Goal: Find contact information: Find contact information

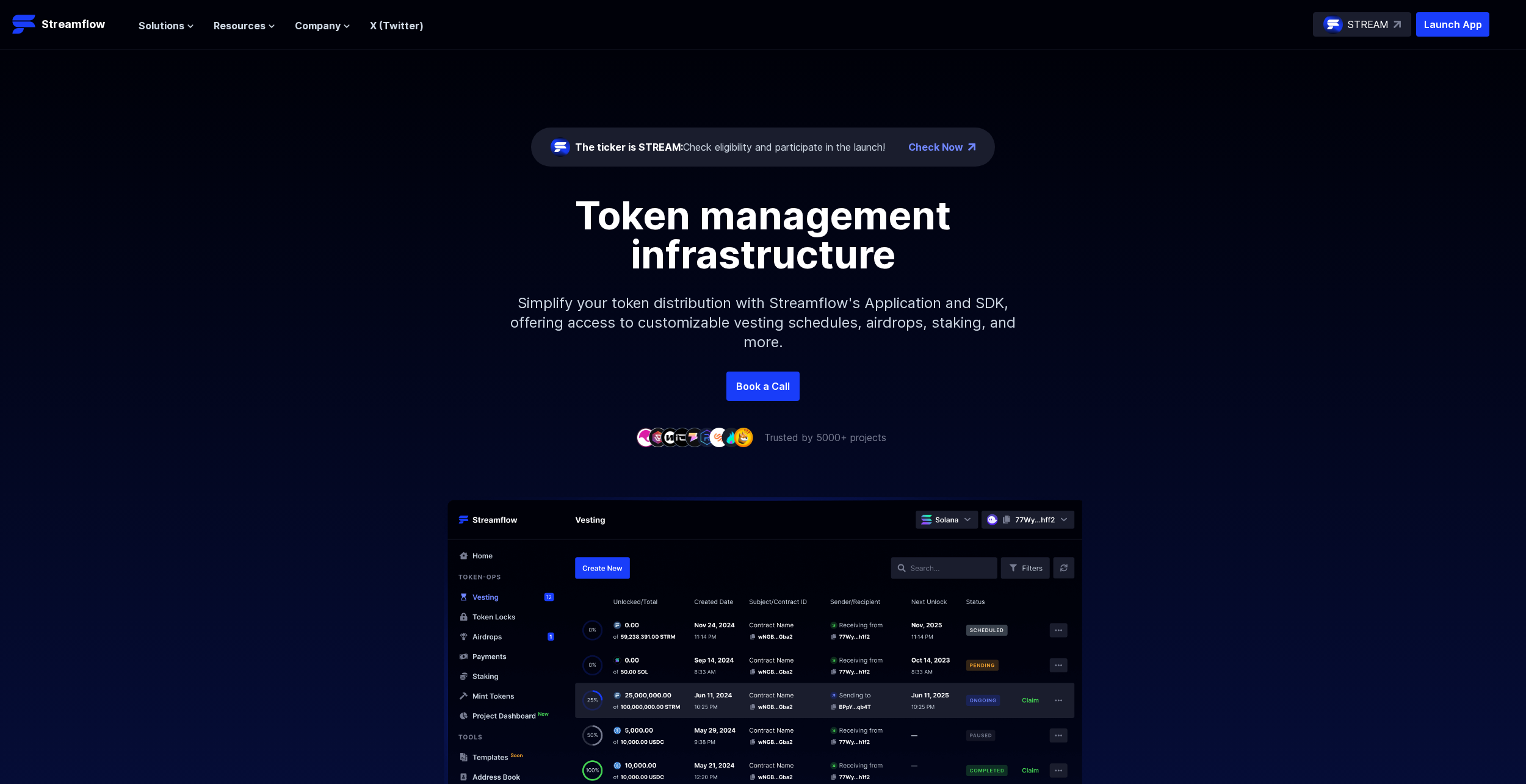
click at [922, 146] on link "Check Now" at bounding box center [936, 147] width 55 height 15
click at [726, 148] on div "The ticker is STREAM: Check eligibility and participate in the launch!" at bounding box center [730, 147] width 310 height 15
click at [789, 150] on div "The ticker is STREAM: Check eligibility and participate in the launch!" at bounding box center [730, 147] width 310 height 15
click at [637, 145] on span "The ticker is STREAM:" at bounding box center [629, 147] width 108 height 12
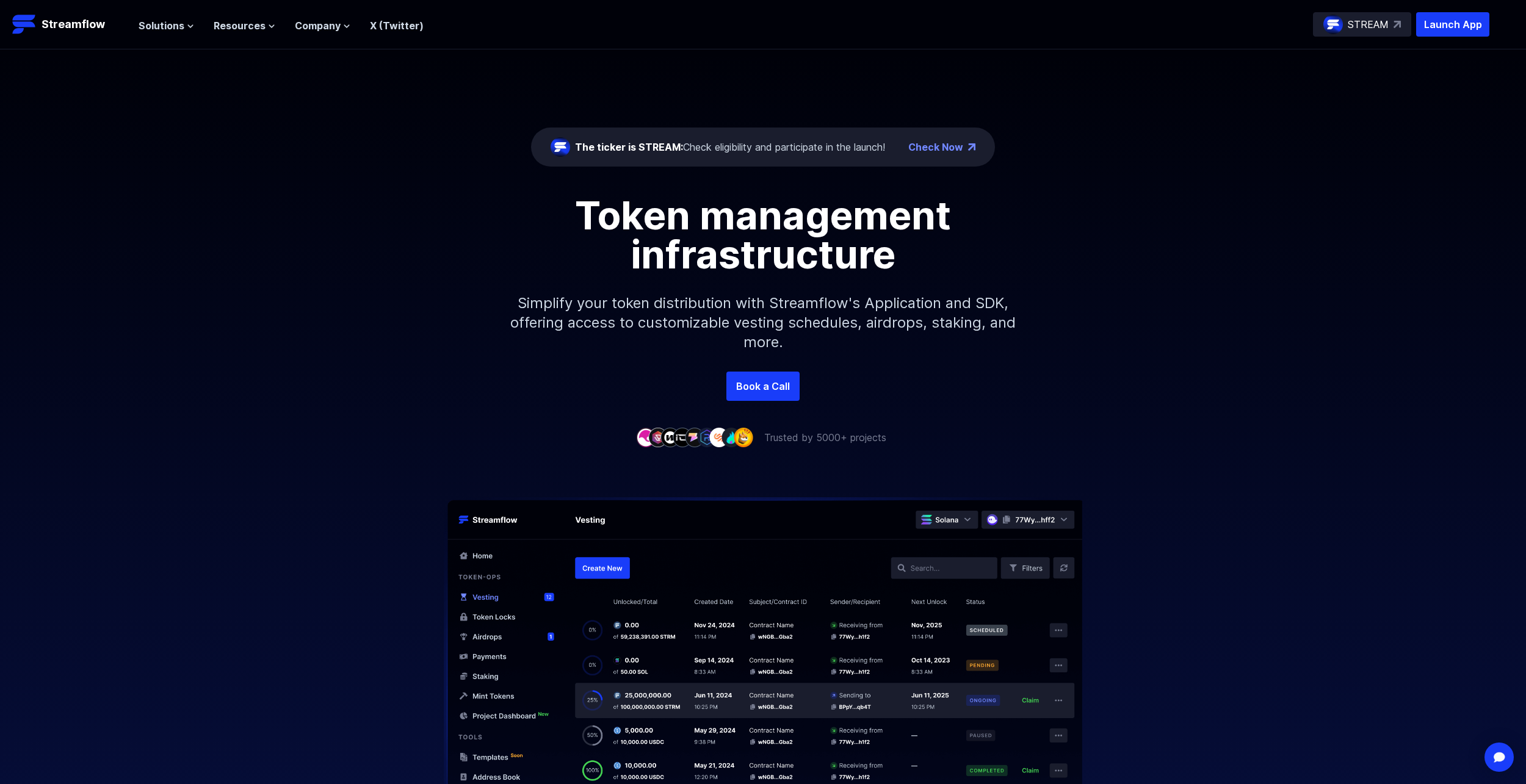
click at [603, 144] on span "The ticker is STREAM:" at bounding box center [629, 147] width 108 height 12
click at [729, 146] on div "The ticker is STREAM: Check eligibility and participate in the launch!" at bounding box center [730, 147] width 310 height 15
click at [764, 387] on link "Book a Call" at bounding box center [763, 386] width 73 height 29
click at [1397, 26] on img at bounding box center [1398, 25] width 7 height 7
